Goal: Transaction & Acquisition: Purchase product/service

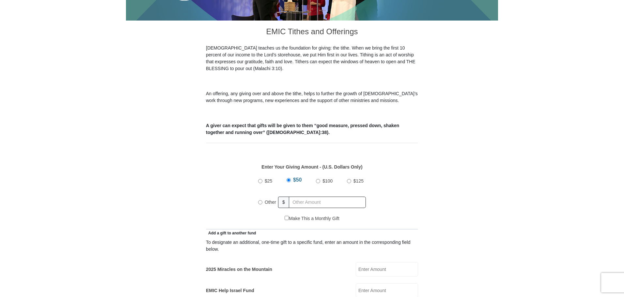
scroll to position [163, 0]
click at [259, 200] on input "Other" at bounding box center [260, 202] width 4 height 4
radio input "true"
click at [302, 197] on input "text" at bounding box center [328, 202] width 75 height 11
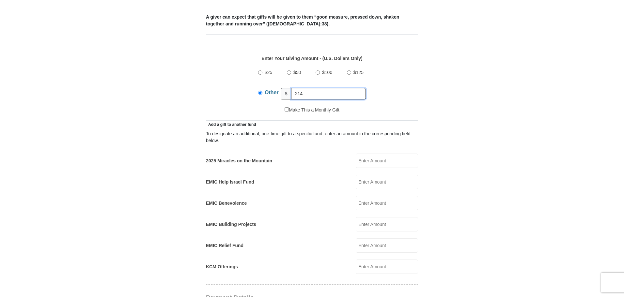
scroll to position [294, 0]
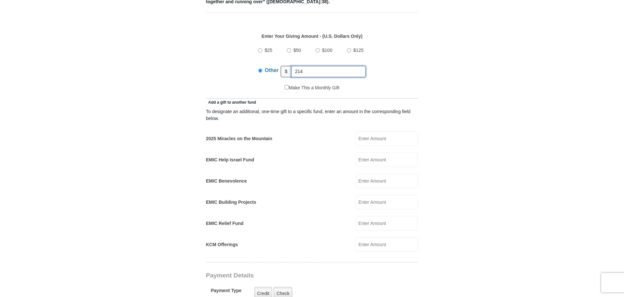
type input "214"
click at [367, 153] on input "EMIC Help Israel Fund" at bounding box center [387, 160] width 62 height 14
type input "3"
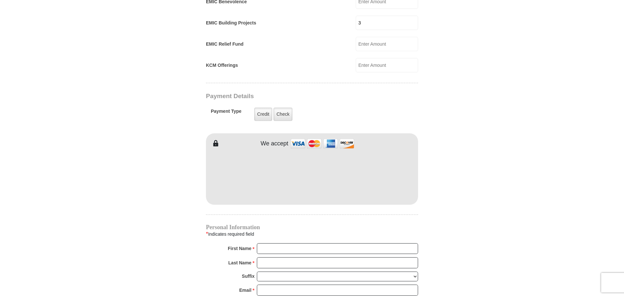
scroll to position [474, 0]
click at [295, 243] on input "First Name *" at bounding box center [337, 248] width 161 height 11
type input "JM Elite"
type input "Holdings LLC"
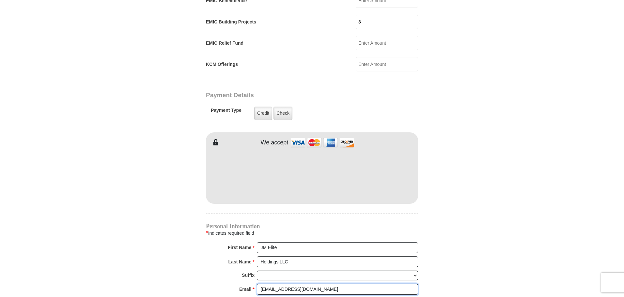
type input "jtolah@yahoo.com"
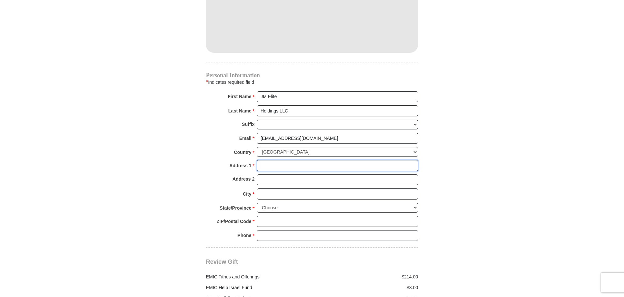
scroll to position [635, 0]
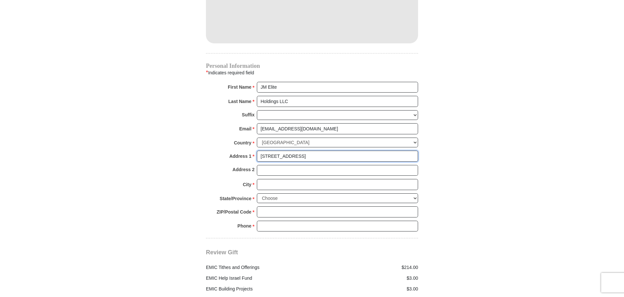
type input "6240 Stone Lake Dr"
type input "Fort Worth"
select select "TX"
type input "76179"
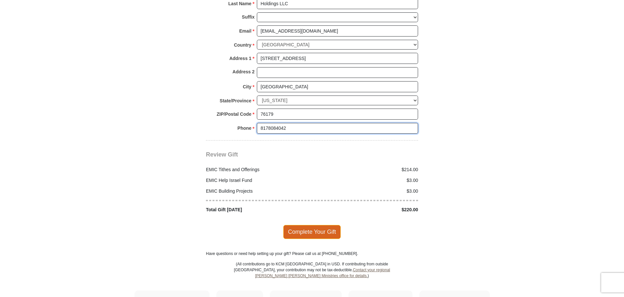
type input "8178084042"
click at [326, 225] on span "Complete Your Gift" at bounding box center [312, 232] width 58 height 14
